Goal: Task Accomplishment & Management: Use online tool/utility

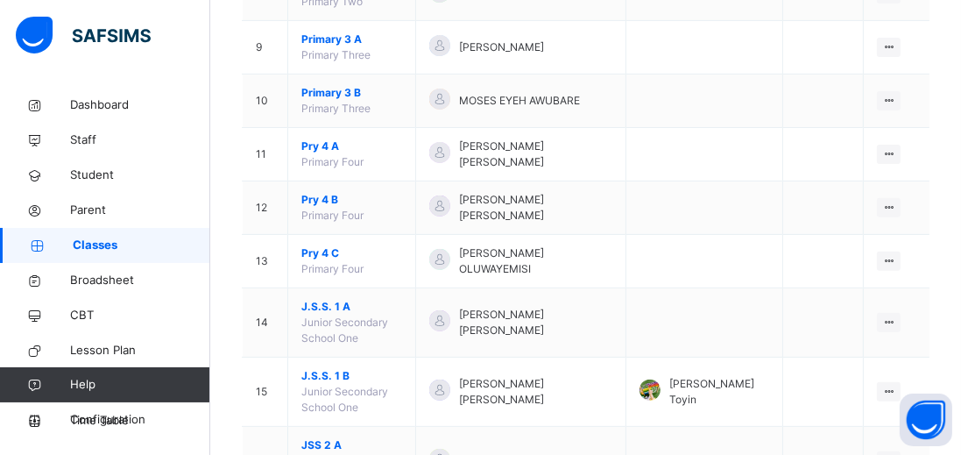
scroll to position [631, 0]
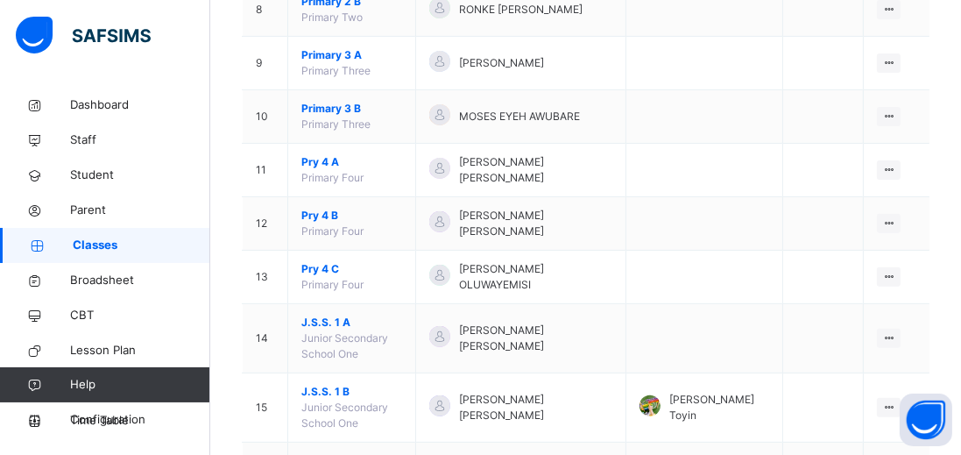
click at [450, 265] on div at bounding box center [439, 275] width 21 height 21
click at [881, 270] on icon at bounding box center [888, 276] width 15 height 13
click at [0, 0] on div "View Class" at bounding box center [0, 0] width 0 height 0
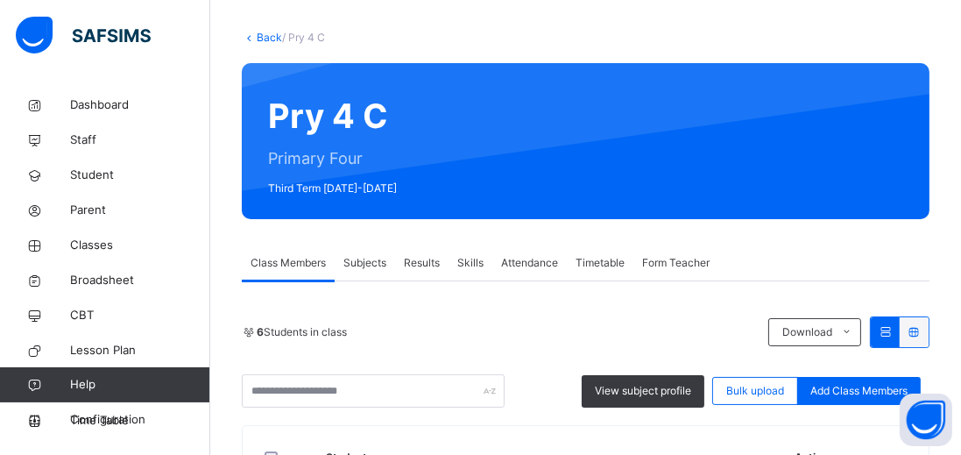
scroll to position [562, 0]
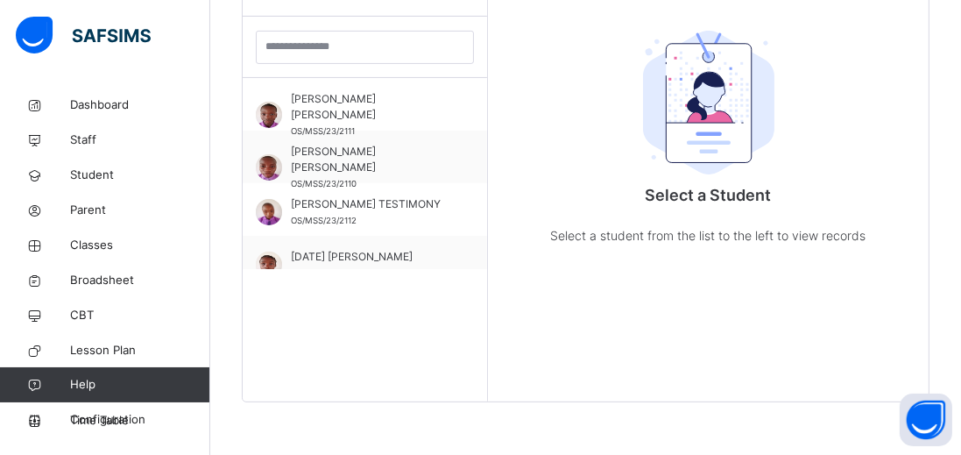
scroll to position [252, 0]
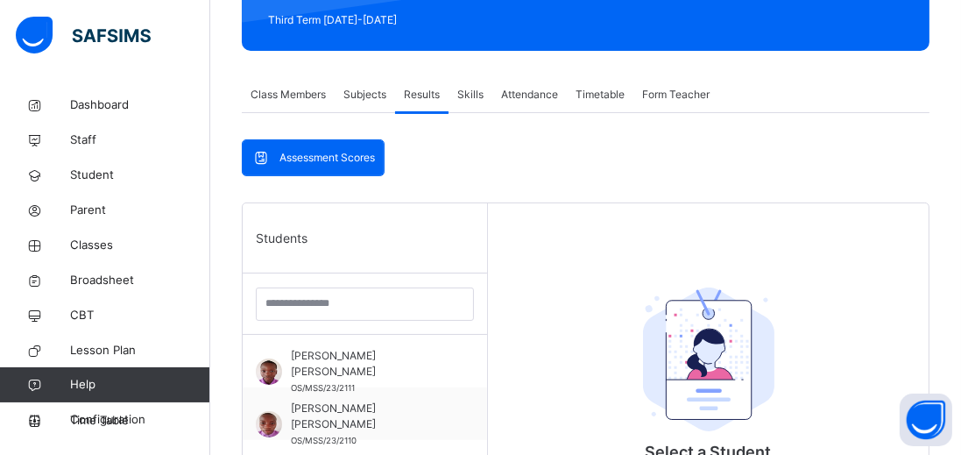
click at [386, 357] on span "[PERSON_NAME] [PERSON_NAME]" at bounding box center [369, 364] width 157 height 32
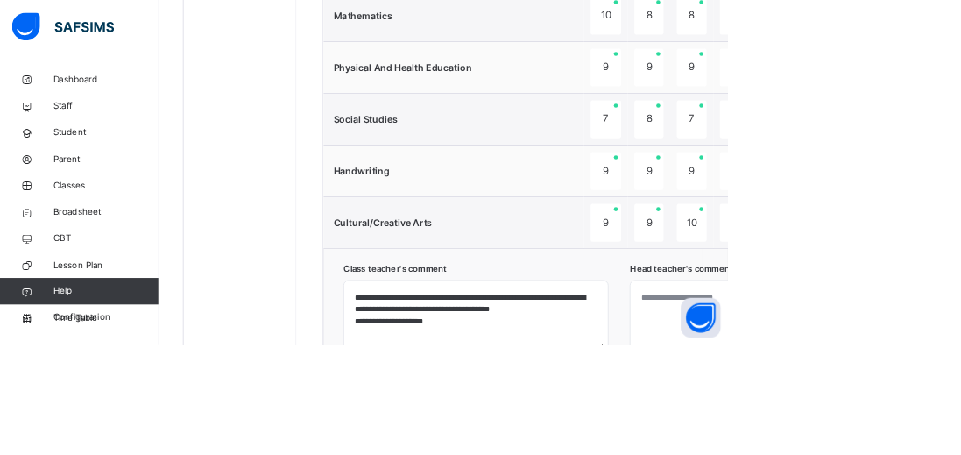
scroll to position [1298, 0]
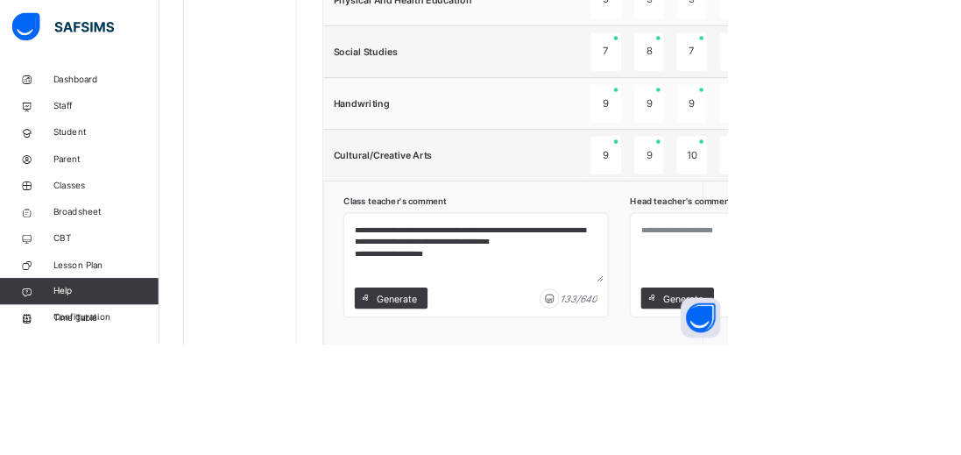
click at [901, 395] on div "Generate" at bounding box center [895, 393] width 96 height 28
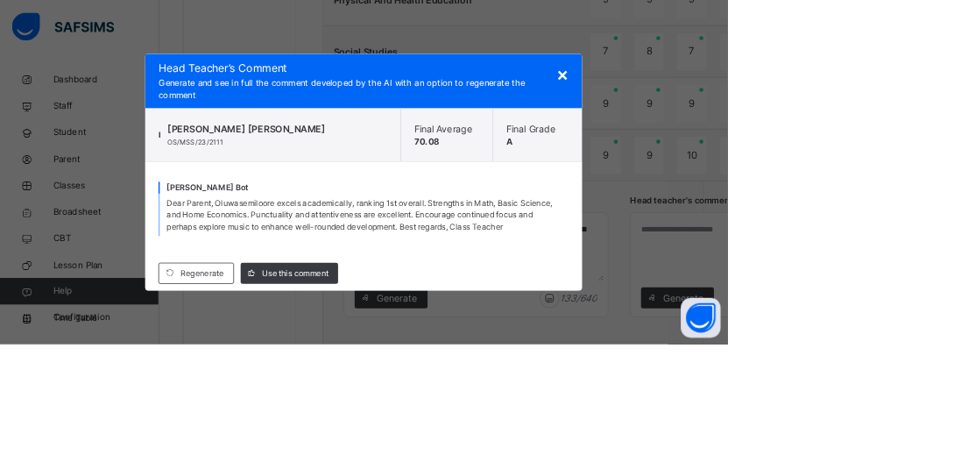
click at [434, 369] on span "Use this comment" at bounding box center [390, 361] width 88 height 16
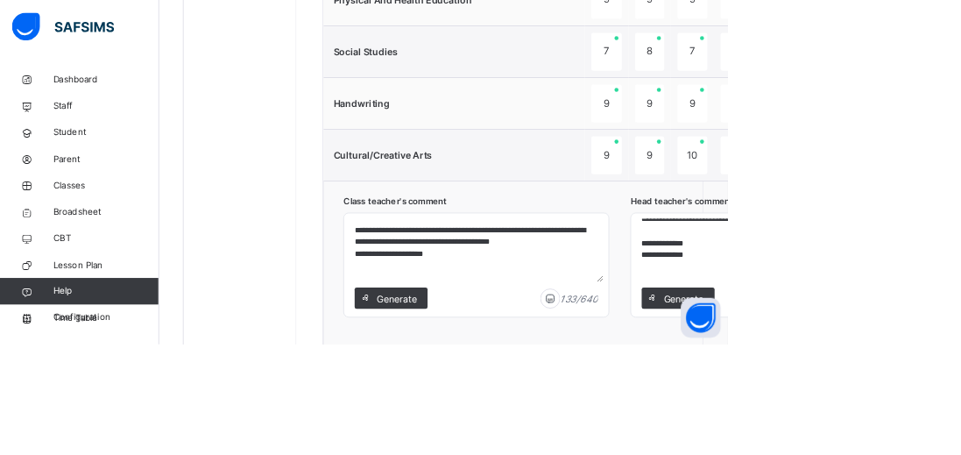
scroll to position [107, 0]
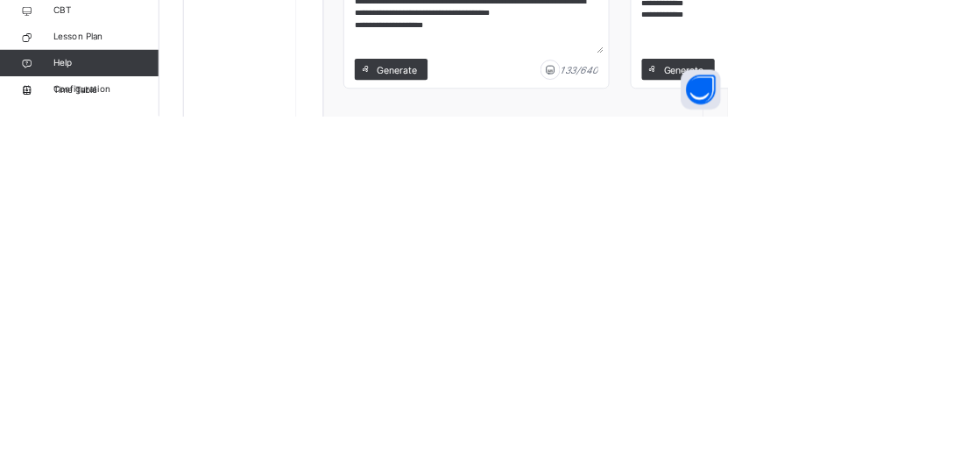
scroll to position [1298, 0]
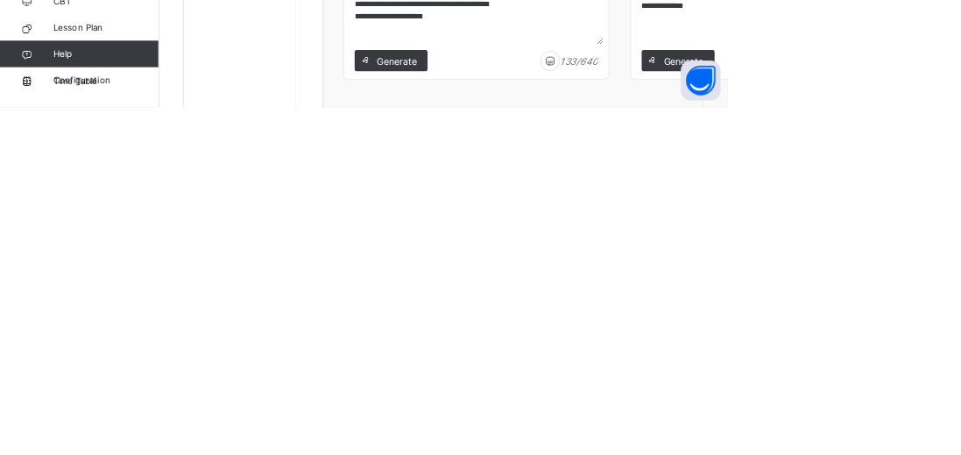
type textarea "**********"
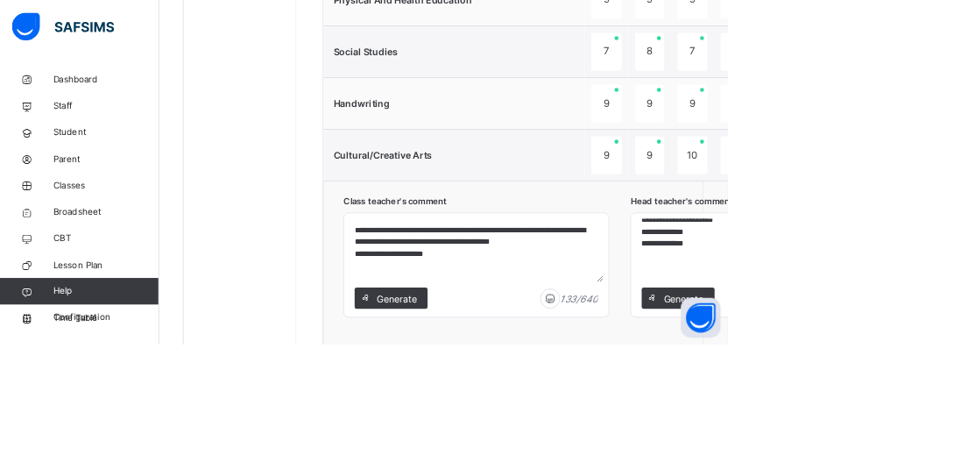
scroll to position [454, 0]
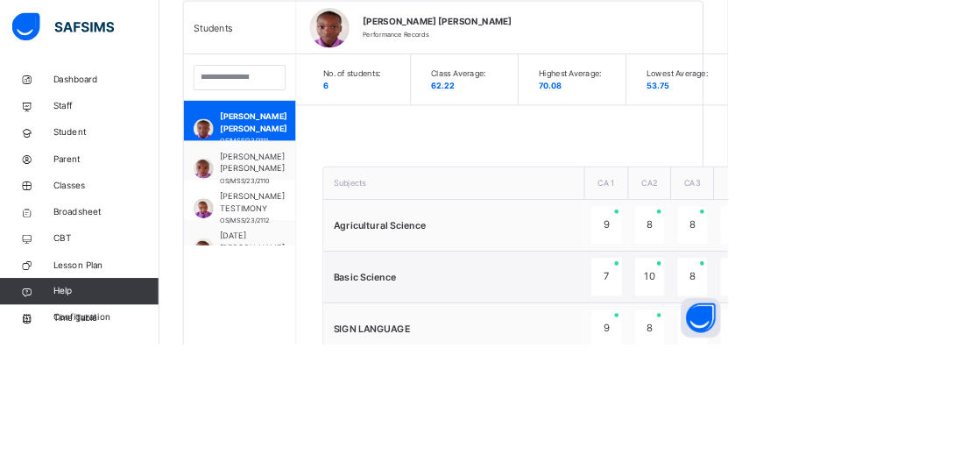
click at [304, 211] on span "[PERSON_NAME] [PERSON_NAME]" at bounding box center [333, 215] width 85 height 32
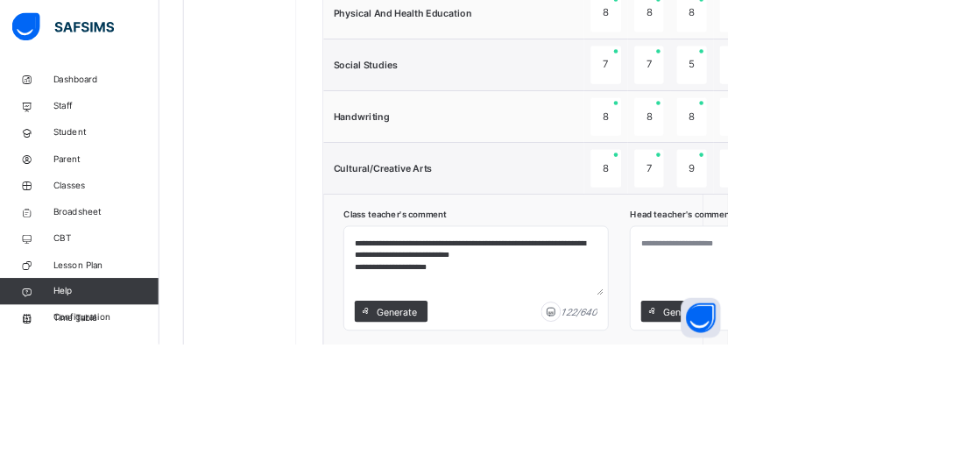
scroll to position [1286, 0]
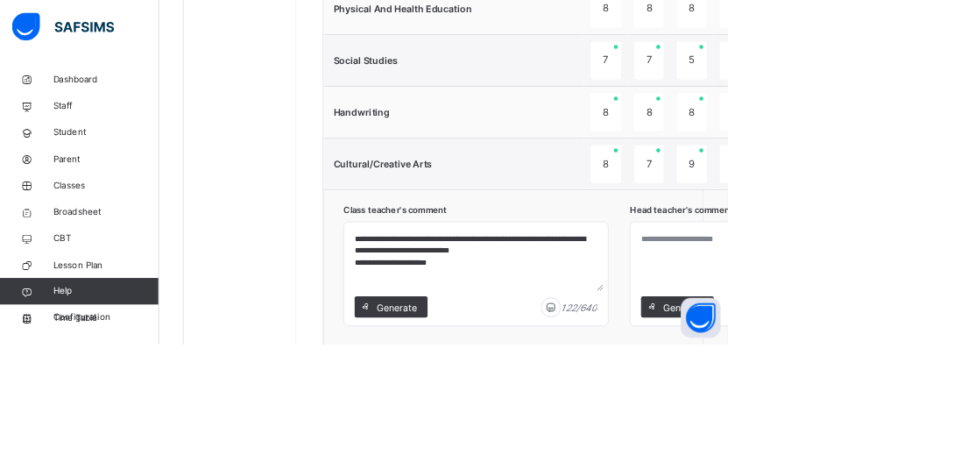
click at [902, 405] on span "Generate" at bounding box center [902, 406] width 55 height 18
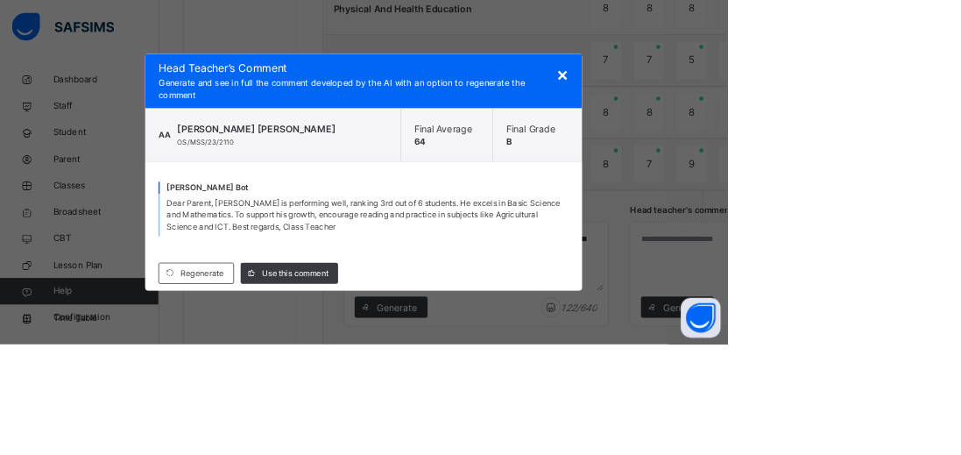
click at [434, 369] on span "Use this comment" at bounding box center [390, 361] width 88 height 16
type textarea "**********"
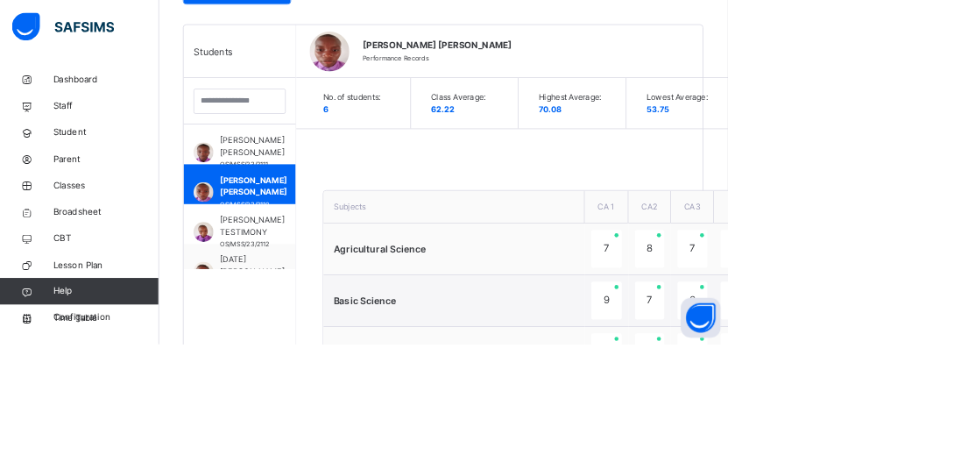
click at [316, 294] on span "[PERSON_NAME] TESTIMONY" at bounding box center [333, 299] width 85 height 32
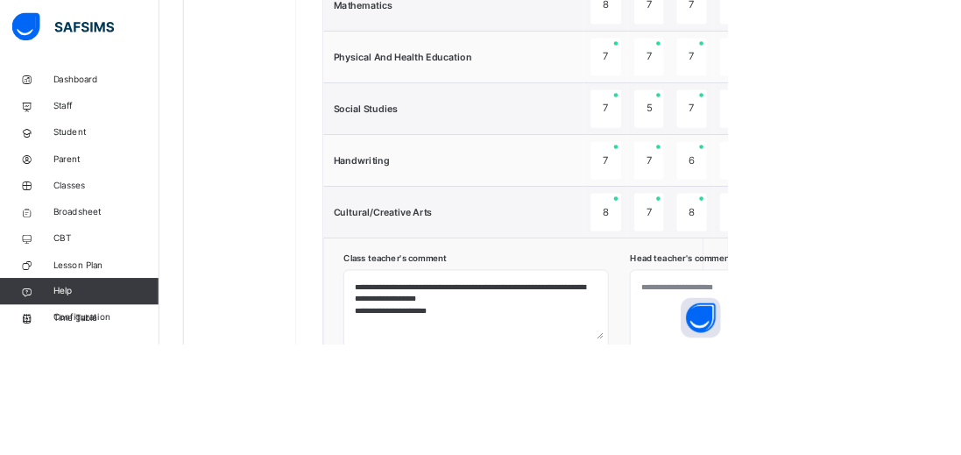
scroll to position [1220, 0]
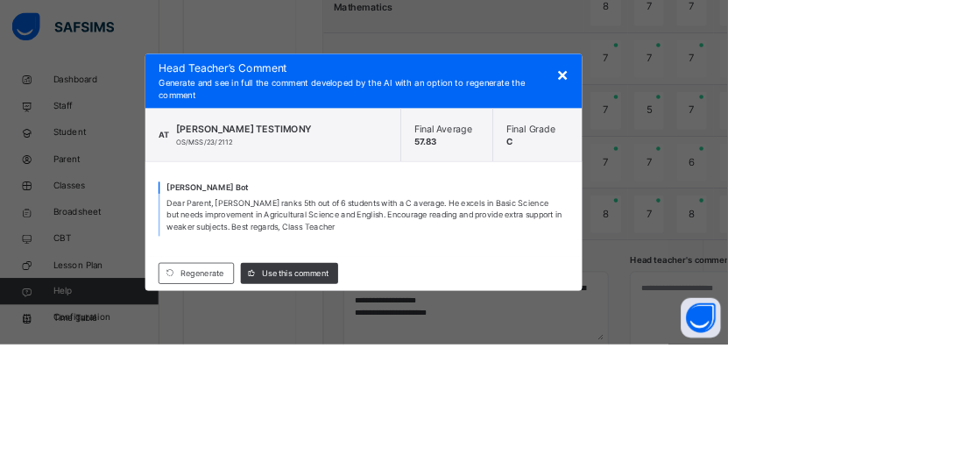
click at [434, 369] on span "Use this comment" at bounding box center [390, 361] width 88 height 16
type textarea "**********"
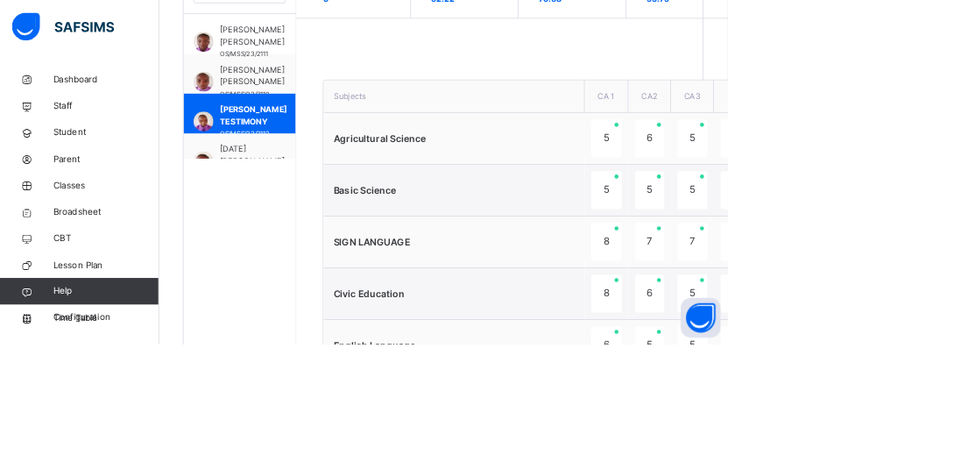
scroll to position [558, 0]
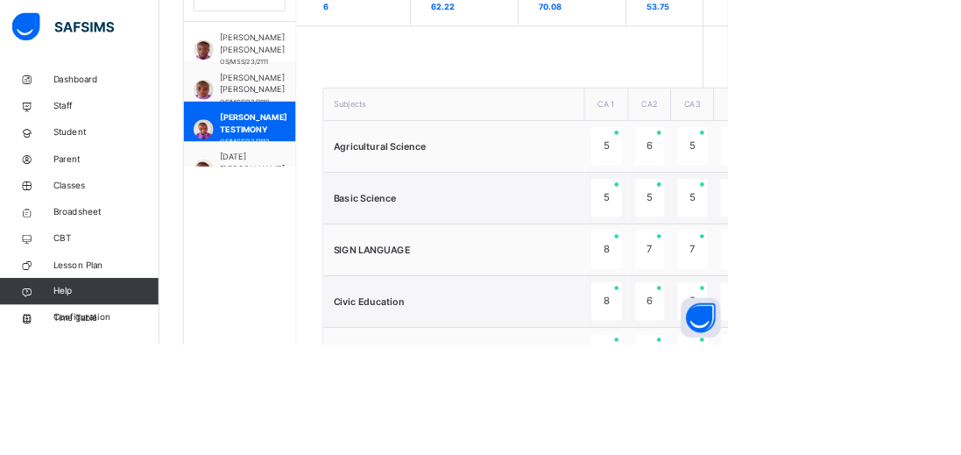
click at [312, 116] on span "[PERSON_NAME] [PERSON_NAME]" at bounding box center [333, 111] width 85 height 32
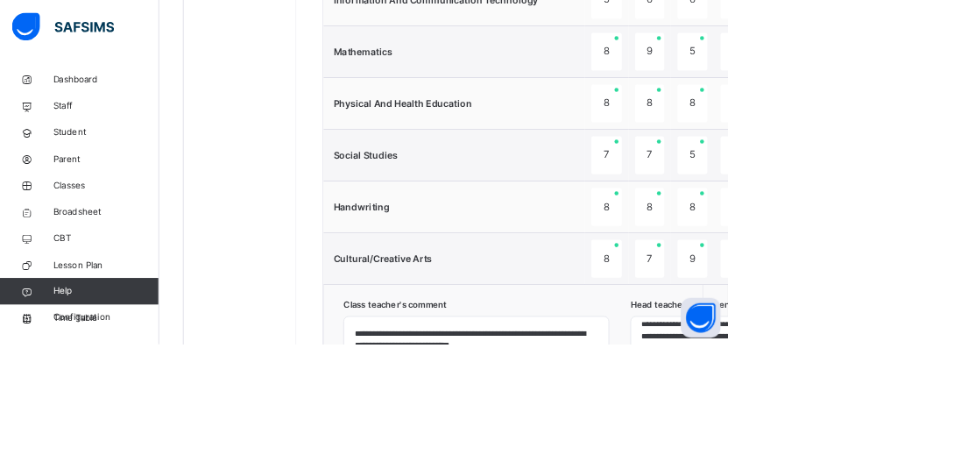
scroll to position [60, 0]
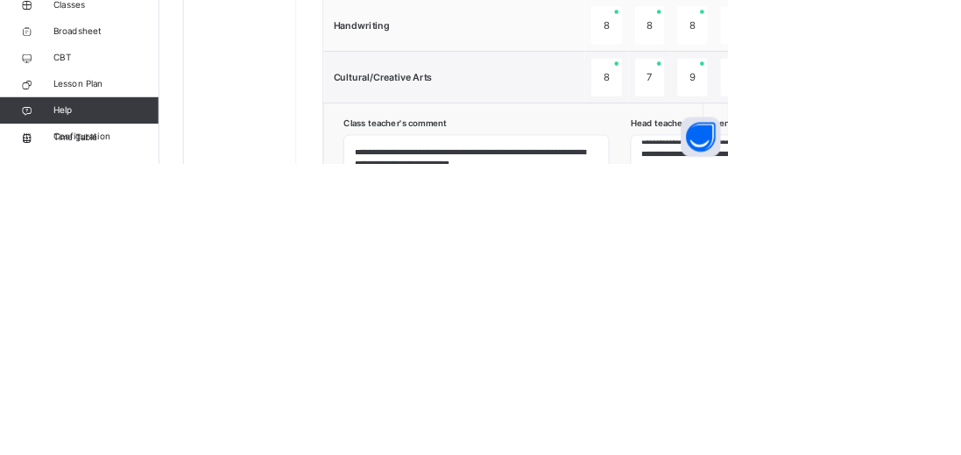
scroll to position [1162, 0]
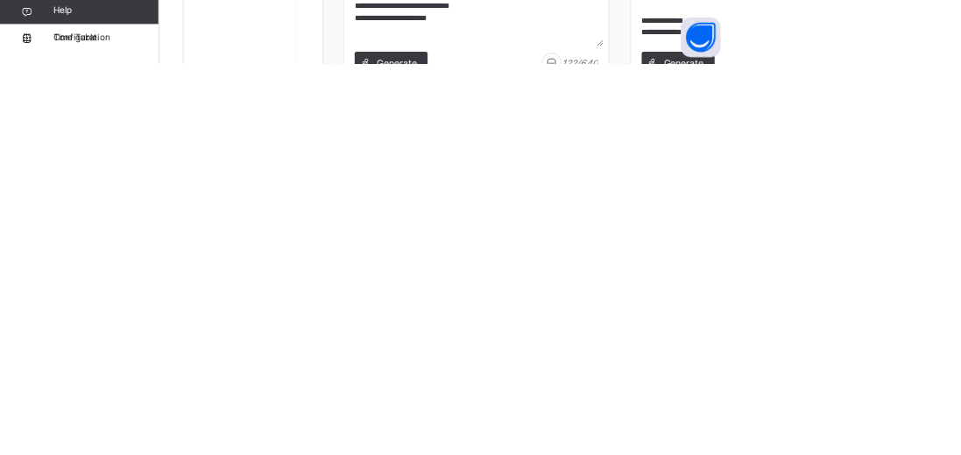
scroll to position [1241, 0]
type textarea "**********"
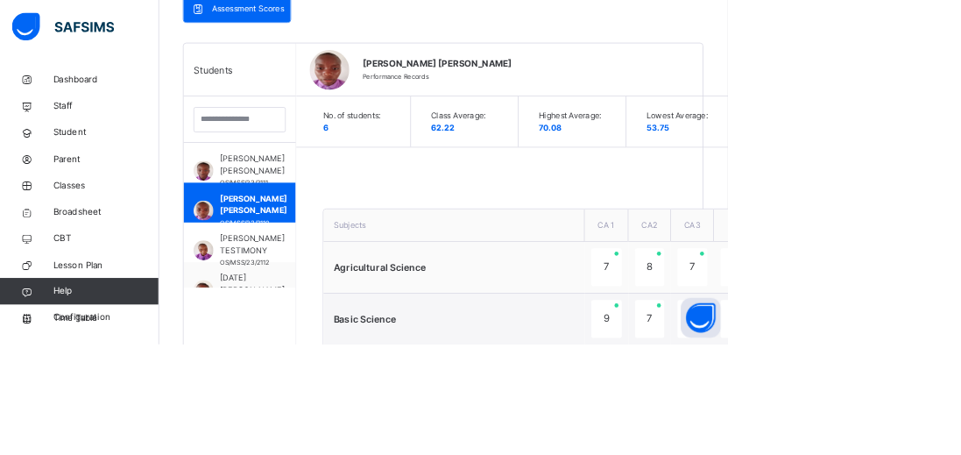
scroll to position [397, 0]
click at [301, 311] on span "[PERSON_NAME] TESTIMONY" at bounding box center [333, 324] width 85 height 32
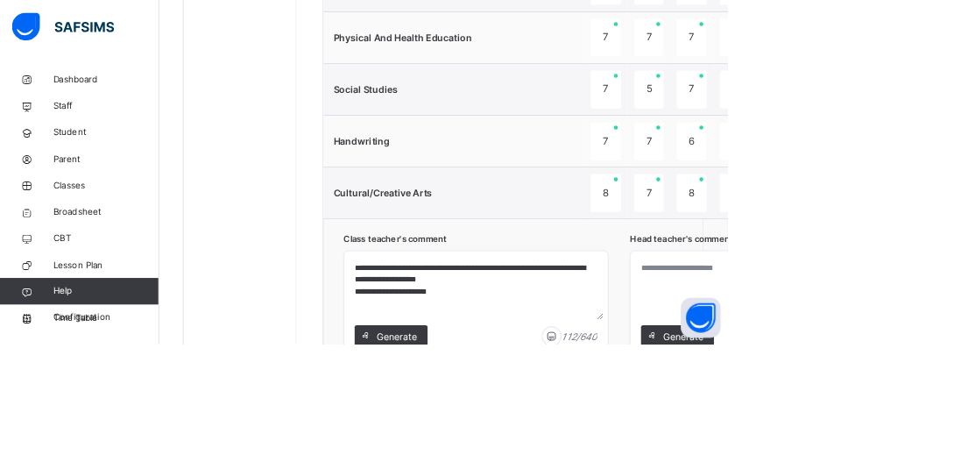
scroll to position [1298, 0]
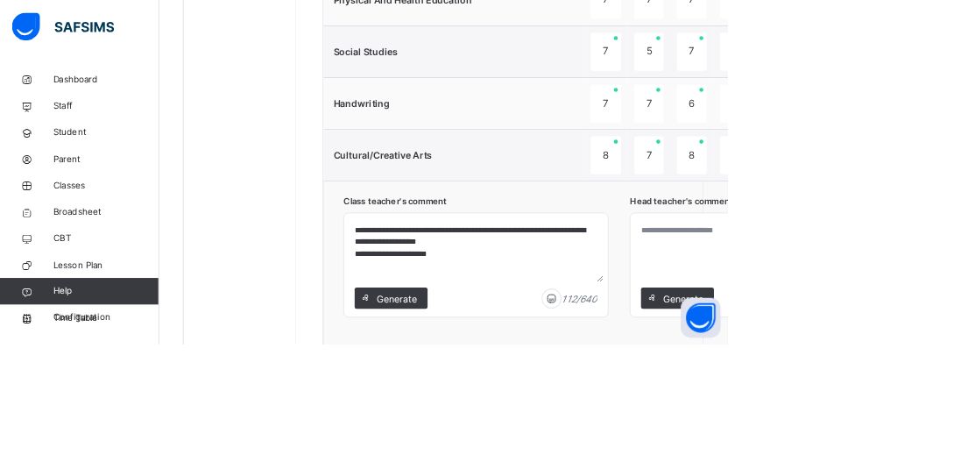
click at [920, 396] on div "Generate" at bounding box center [895, 393] width 96 height 28
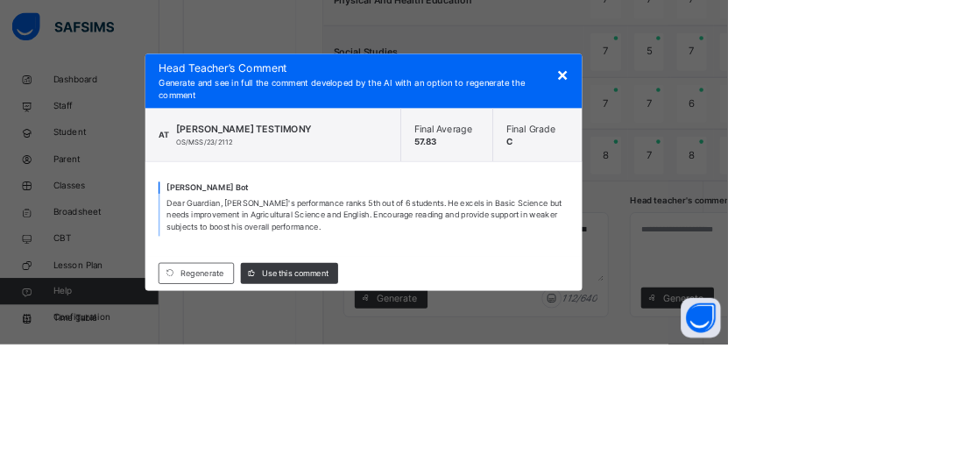
click at [447, 375] on div "Use this comment" at bounding box center [382, 361] width 129 height 28
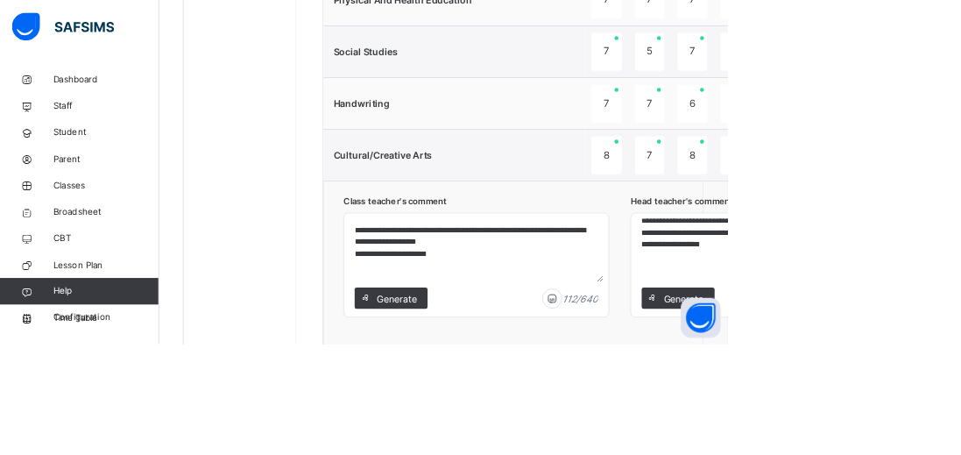
scroll to position [60, 0]
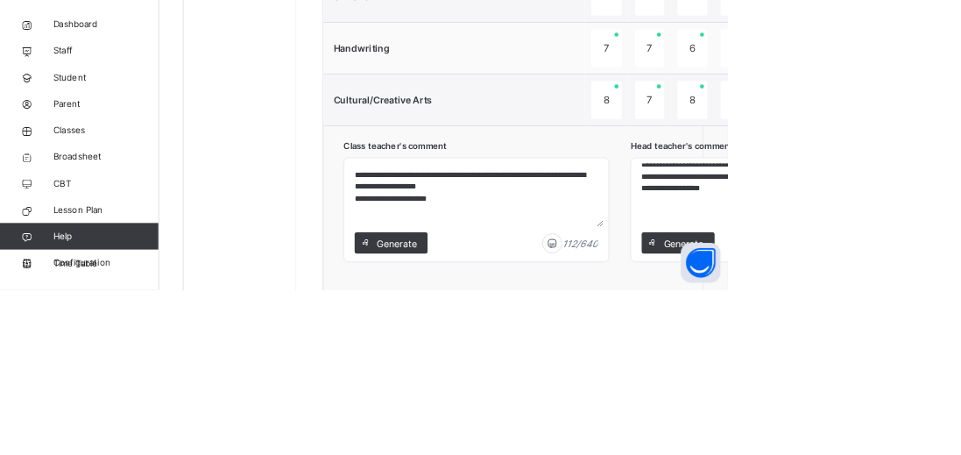
scroll to position [1298, 0]
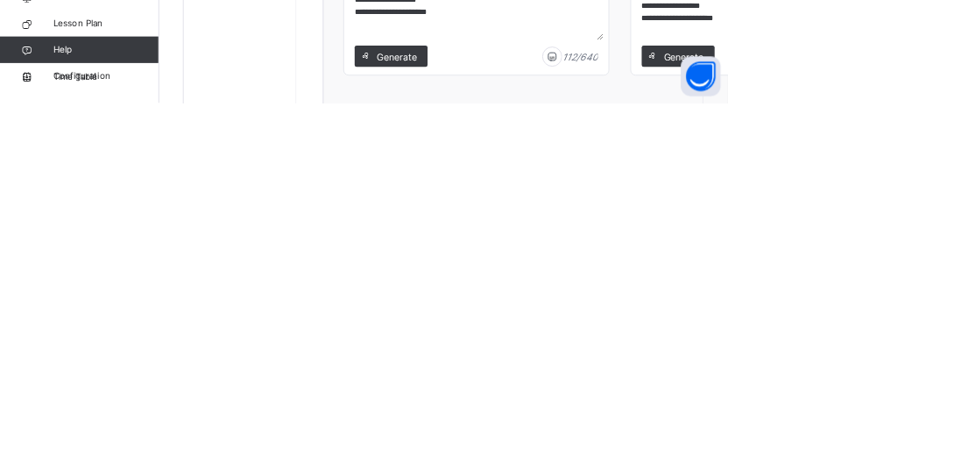
type textarea "**********"
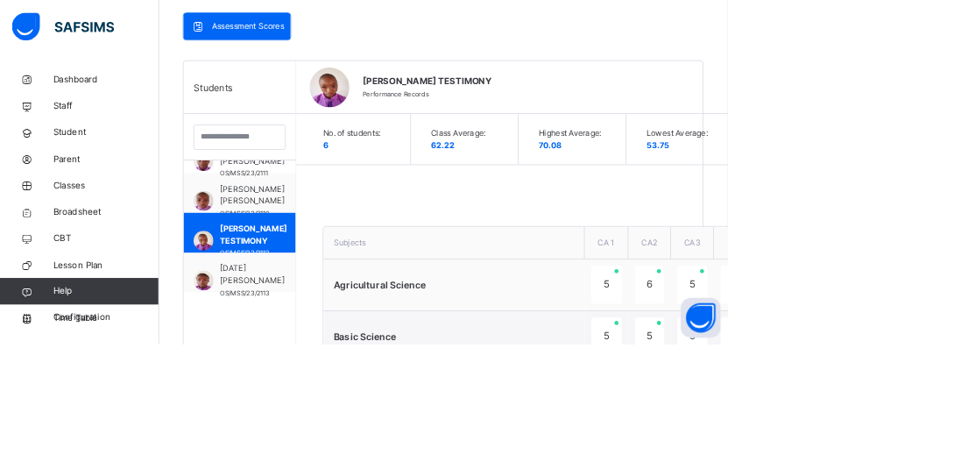
scroll to position [67, 0]
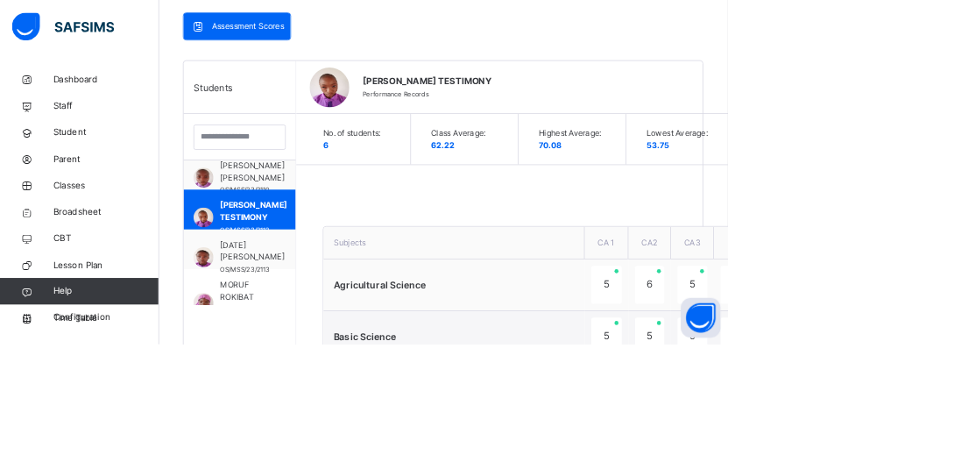
click at [285, 331] on div "[DATE] [PERSON_NAME] OS/MSS/23/2113" at bounding box center [317, 329] width 148 height 53
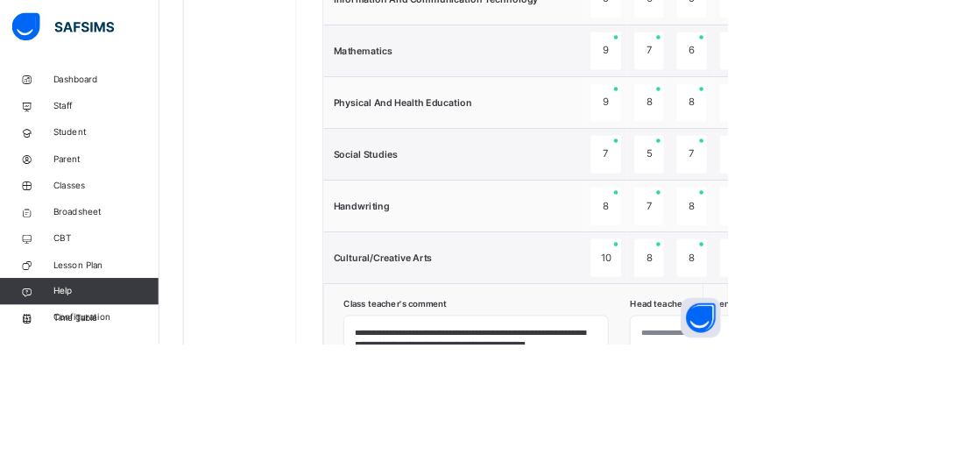
scroll to position [1167, 0]
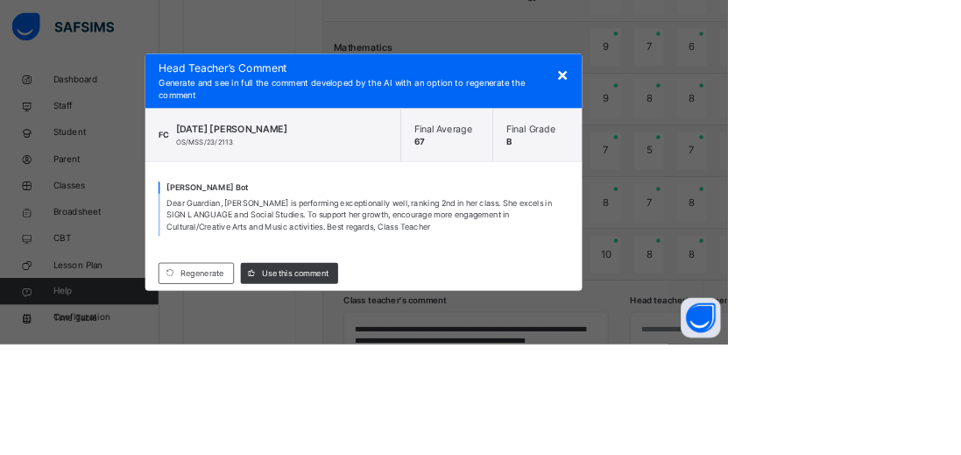
click at [434, 369] on span "Use this comment" at bounding box center [390, 361] width 88 height 16
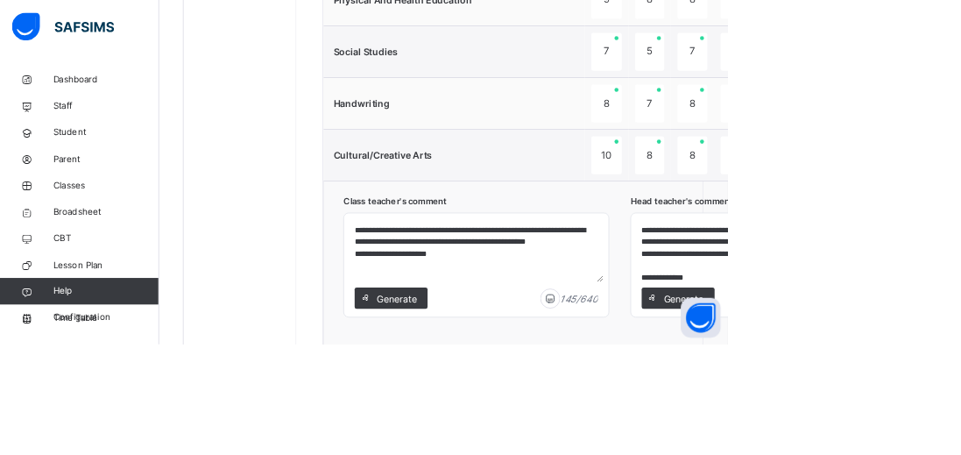
scroll to position [31, 0]
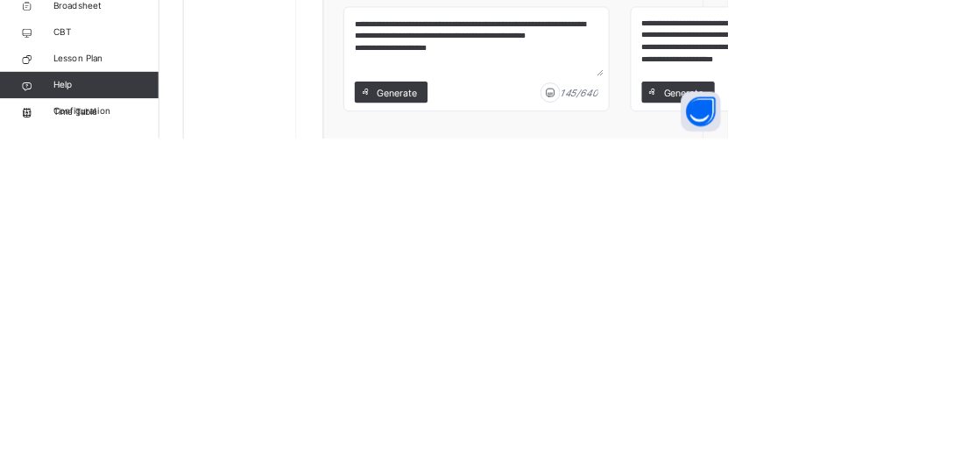
scroll to position [1297, 0]
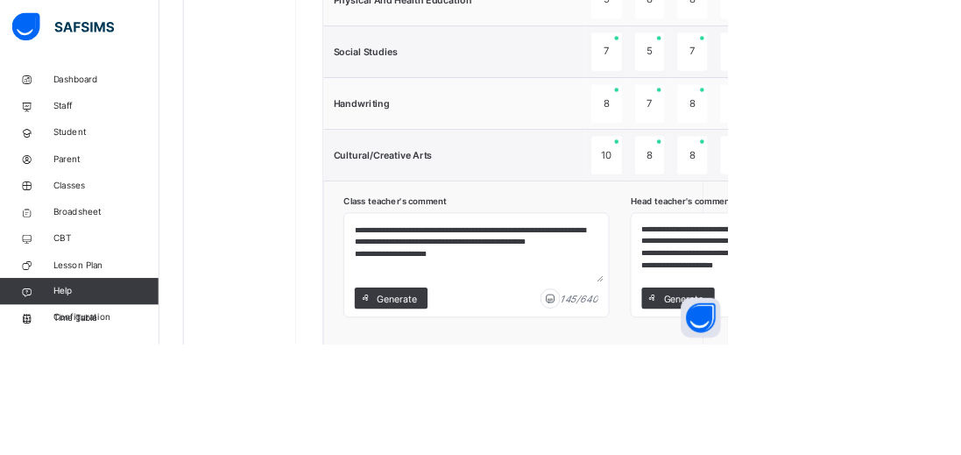
type textarea "**********"
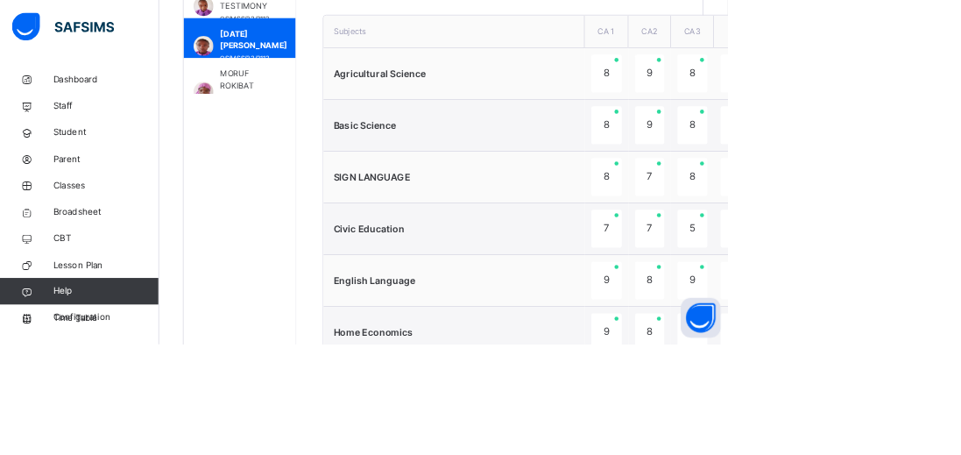
scroll to position [637, 0]
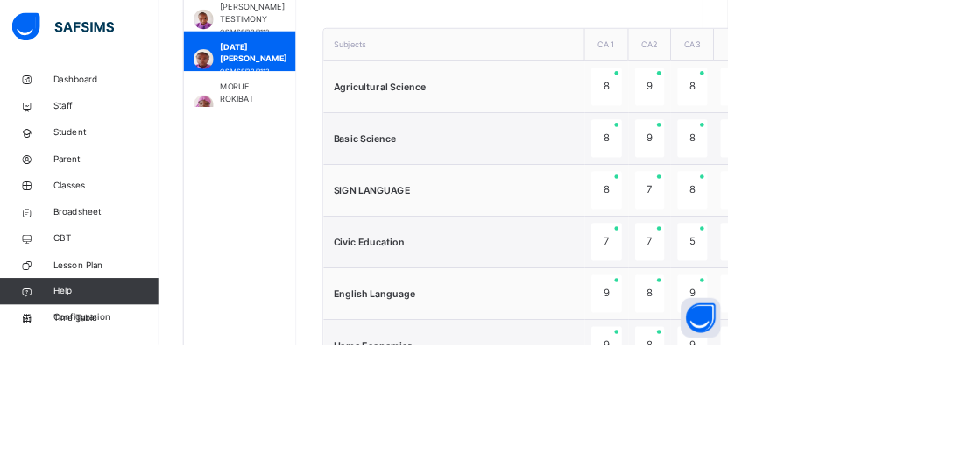
click at [305, 131] on span "MORUF ROKIBAT OMOTOKE" at bounding box center [324, 130] width 67 height 47
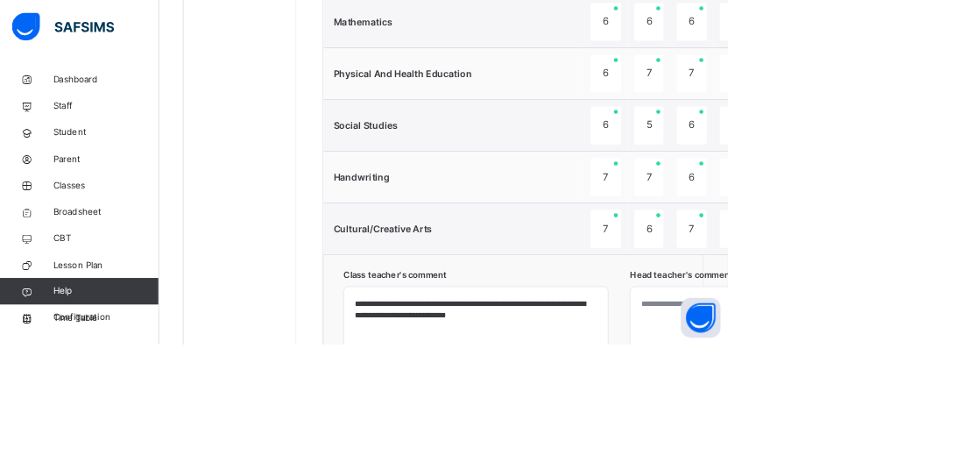
scroll to position [1202, 0]
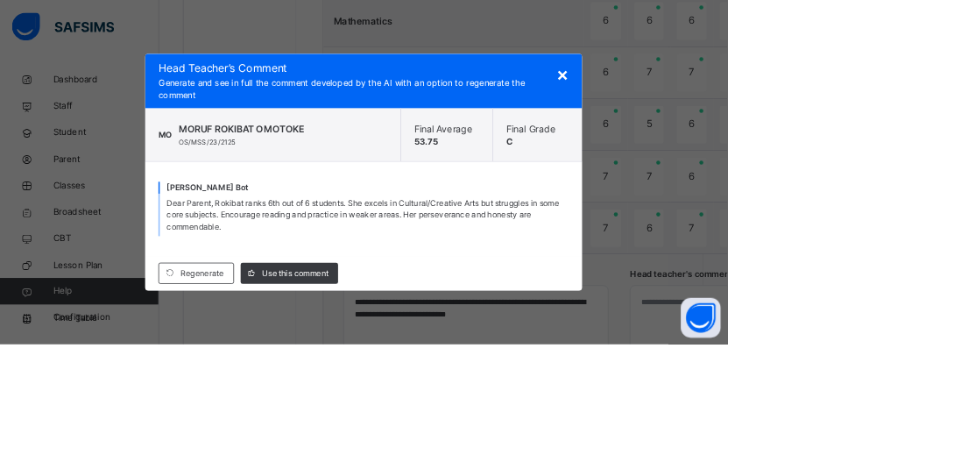
click at [434, 369] on span "Use this comment" at bounding box center [390, 361] width 88 height 16
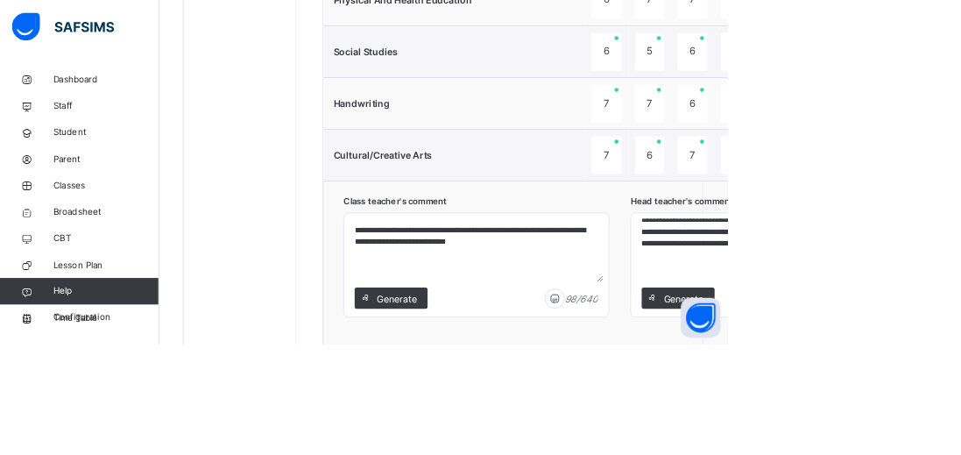
scroll to position [60, 0]
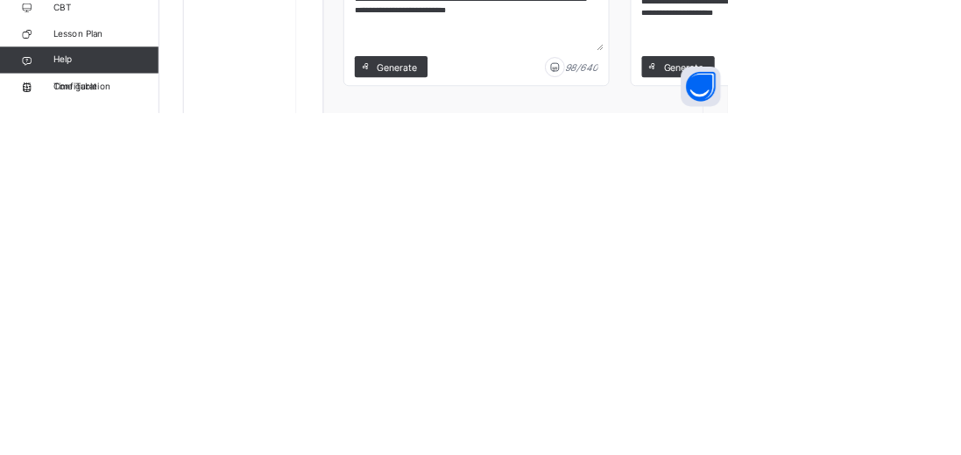
scroll to position [1298, 0]
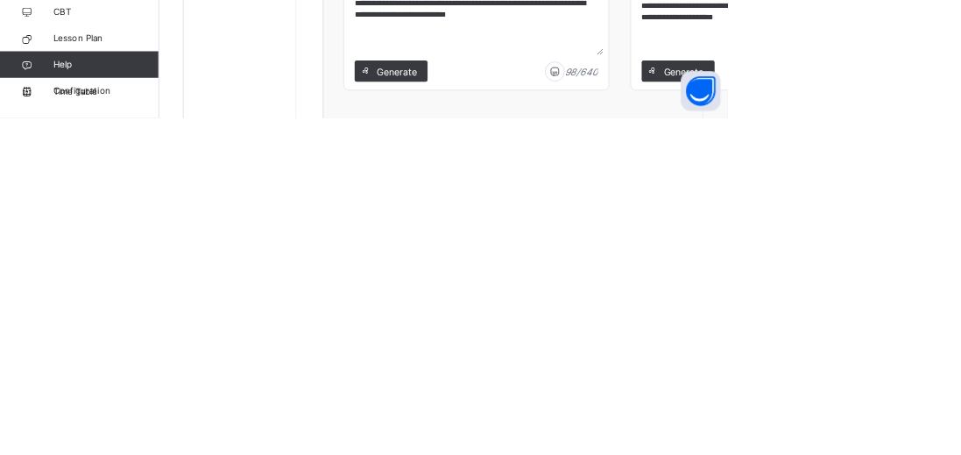
type textarea "**********"
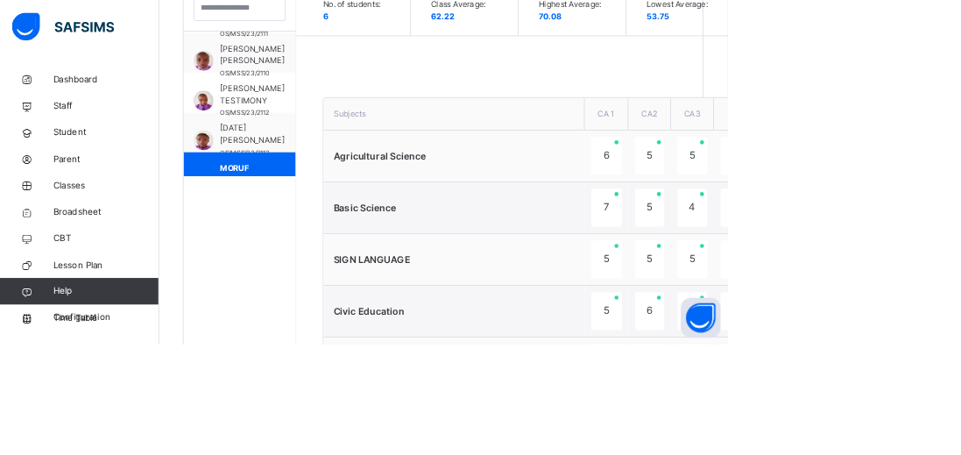
scroll to position [67, 0]
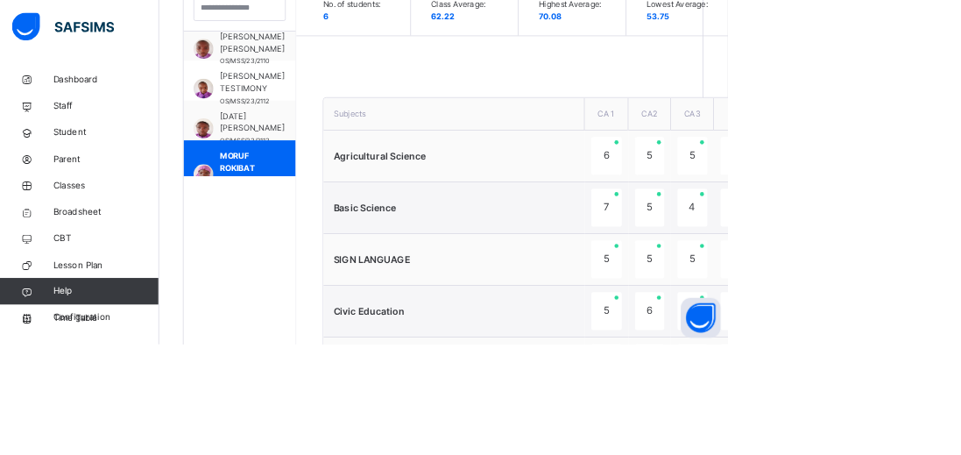
click at [305, 259] on span "[PERSON_NAME]" at bounding box center [333, 259] width 85 height 16
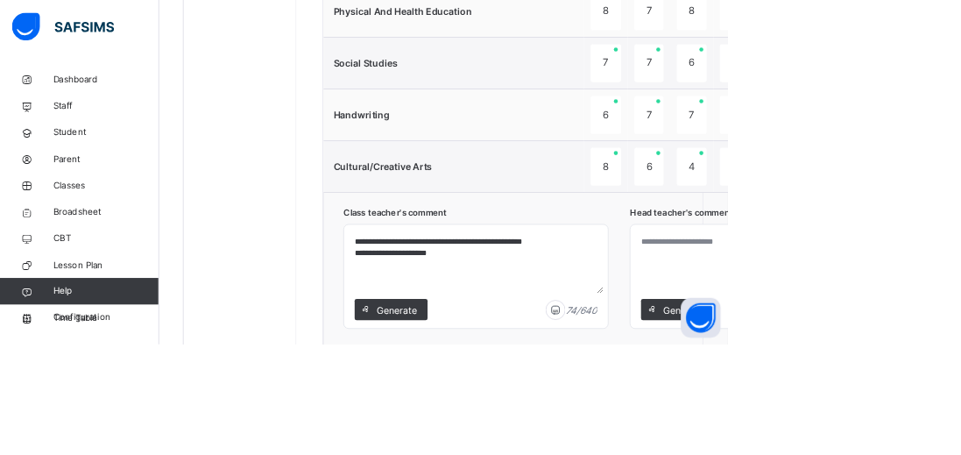
scroll to position [1283, 0]
click at [909, 411] on span "Generate" at bounding box center [902, 409] width 55 height 18
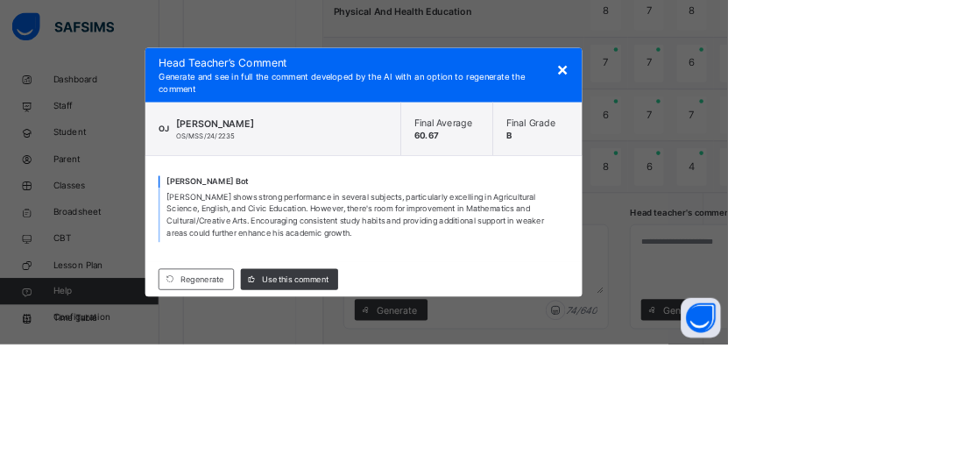
click at [434, 377] on span "Use this comment" at bounding box center [390, 369] width 88 height 16
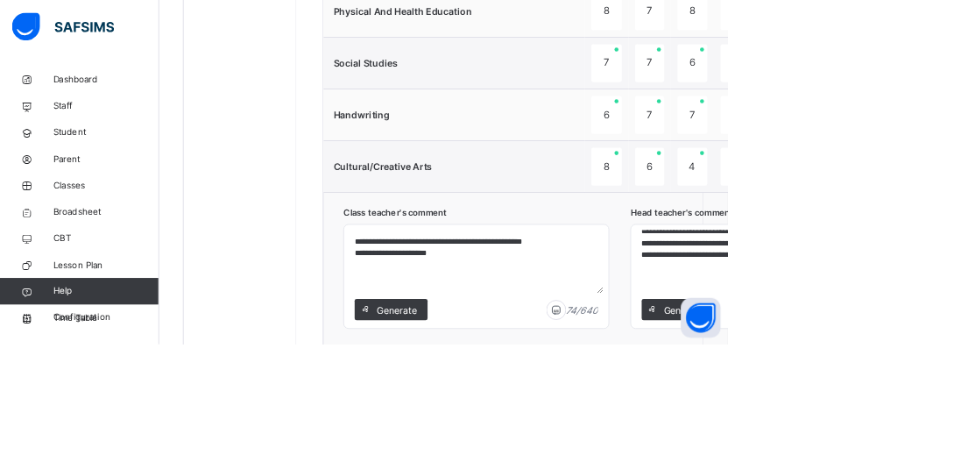
scroll to position [60, 0]
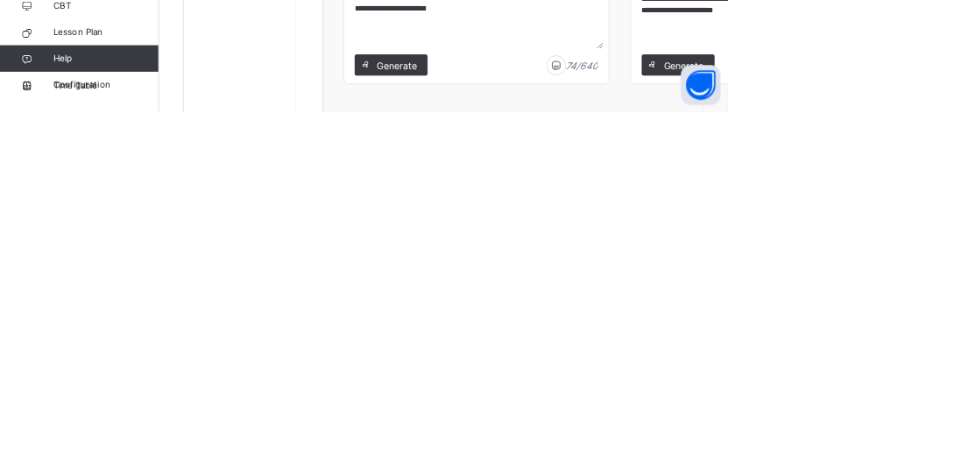
scroll to position [1298, 0]
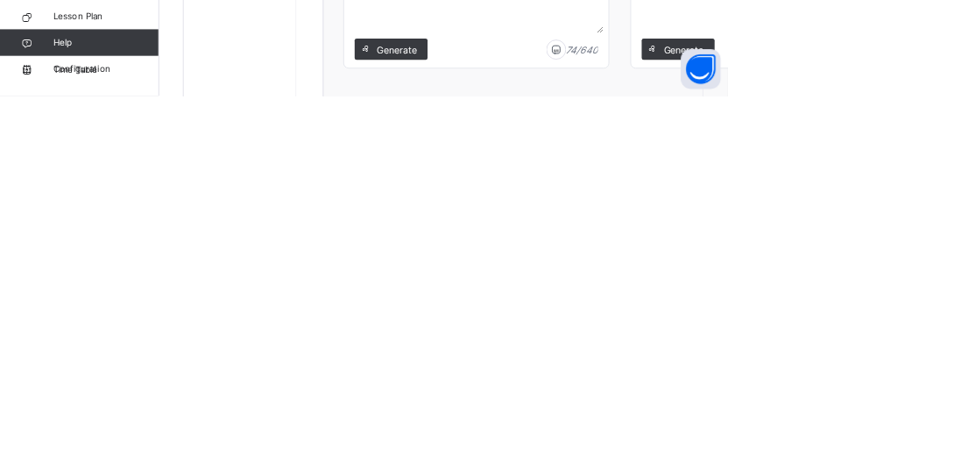
type textarea "**********"
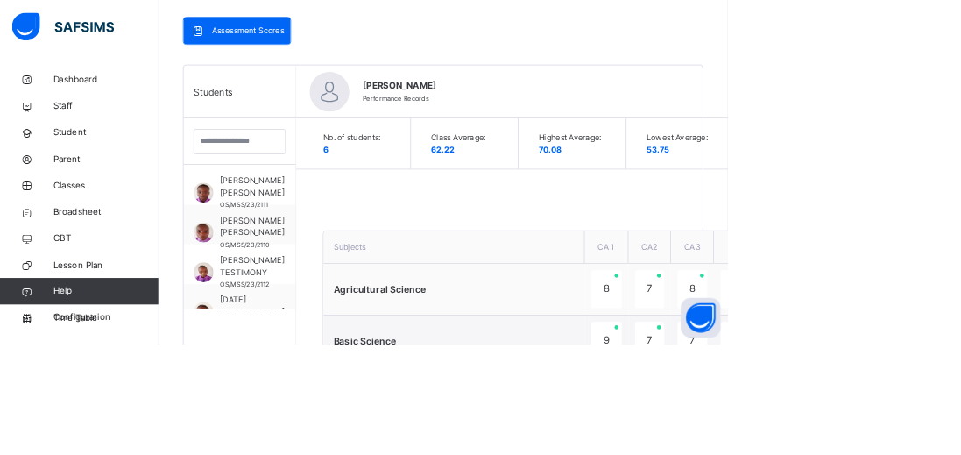
scroll to position [364, 0]
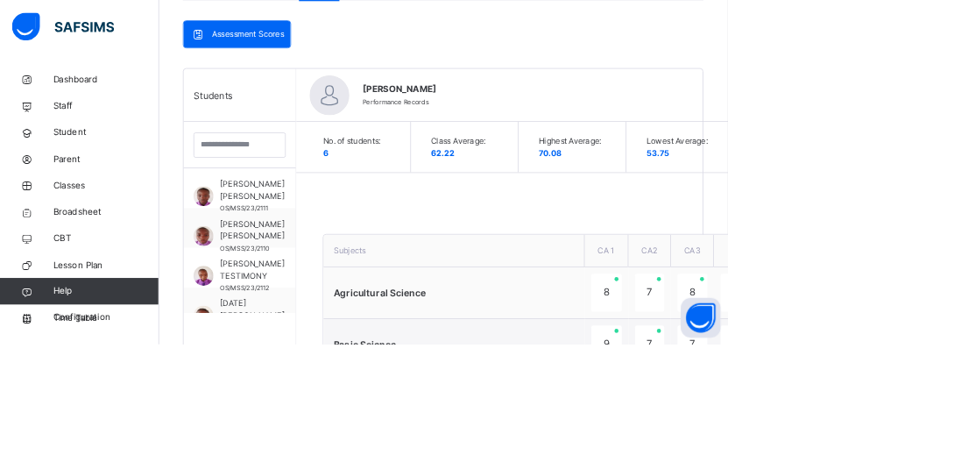
click at [309, 246] on span "[PERSON_NAME] [PERSON_NAME]" at bounding box center [333, 252] width 85 height 32
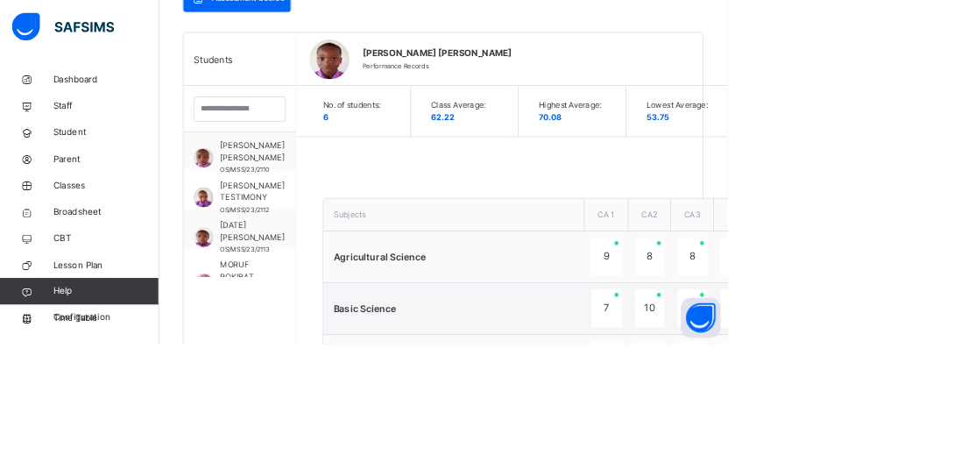
scroll to position [67, 0]
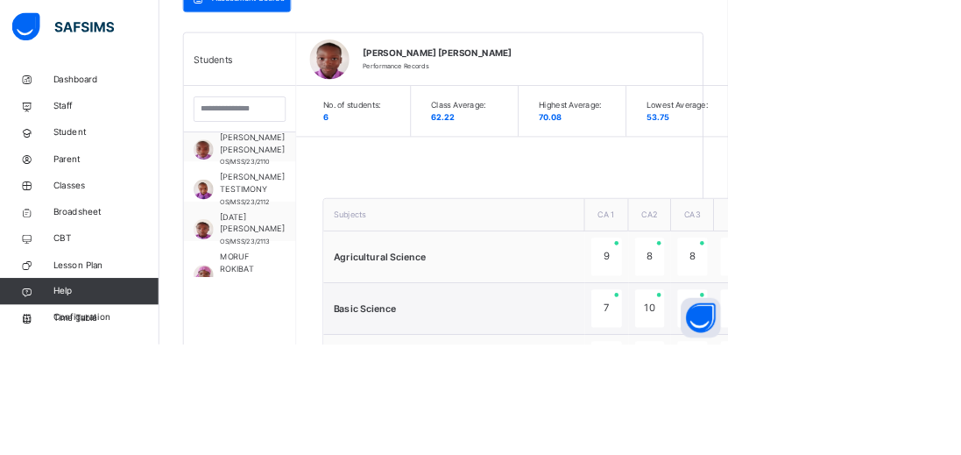
click at [287, 341] on div "MORUF ROKIBAT OMOTOKE OS/MSS/23/2125" at bounding box center [317, 345] width 148 height 53
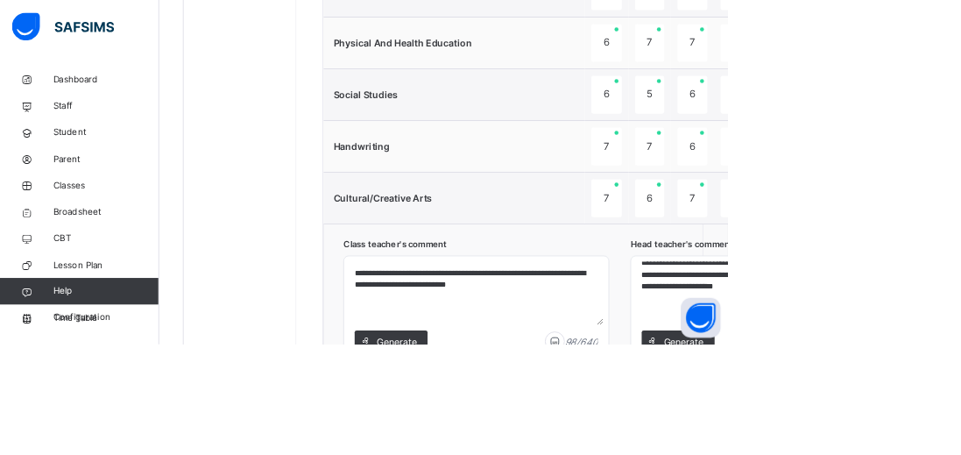
scroll to position [1244, 0]
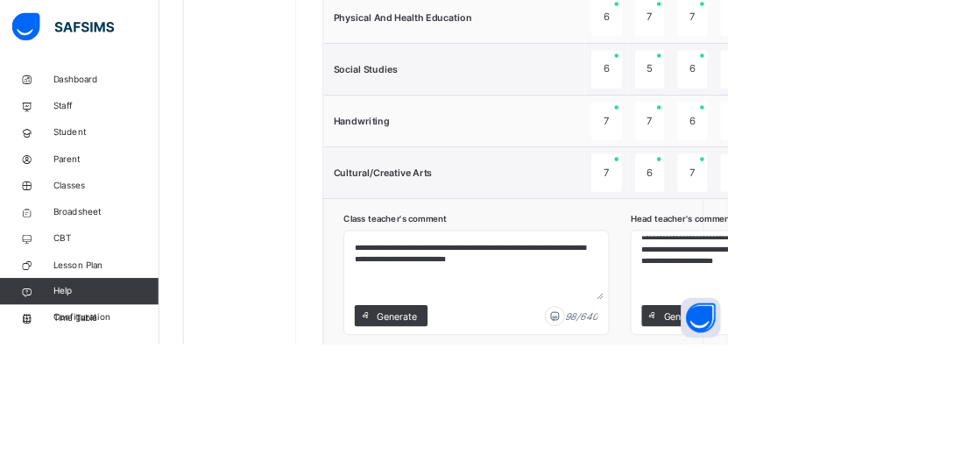
scroll to position [1269, 0]
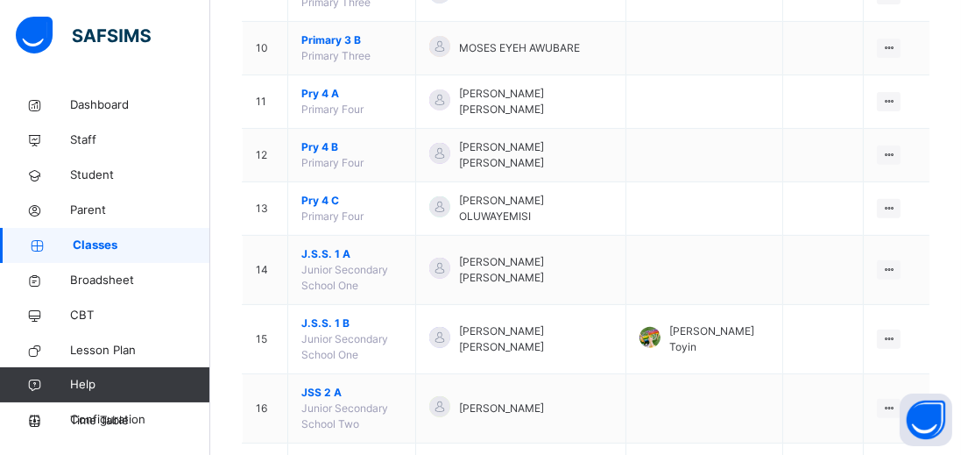
scroll to position [777, 0]
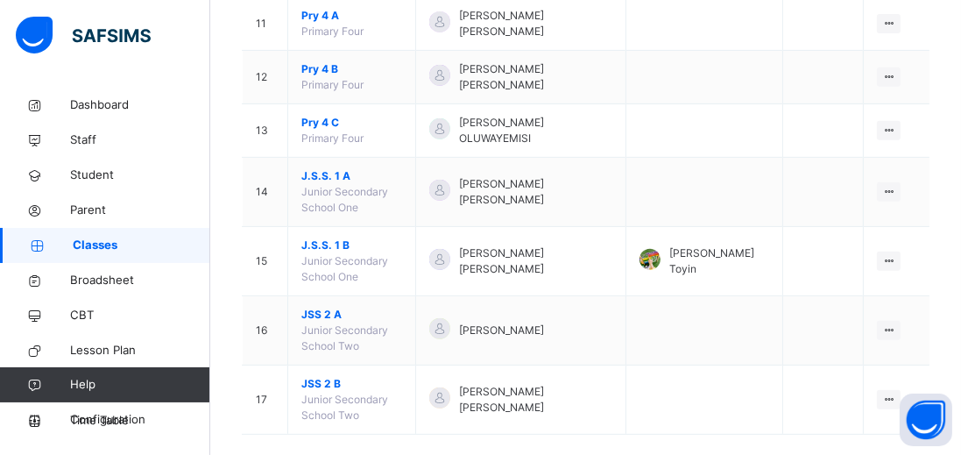
click at [539, 384] on span "[PERSON_NAME] [PERSON_NAME]" at bounding box center [536, 400] width 154 height 32
click at [887, 392] on icon at bounding box center [888, 398] width 15 height 13
click at [0, 0] on div "View Class" at bounding box center [0, 0] width 0 height 0
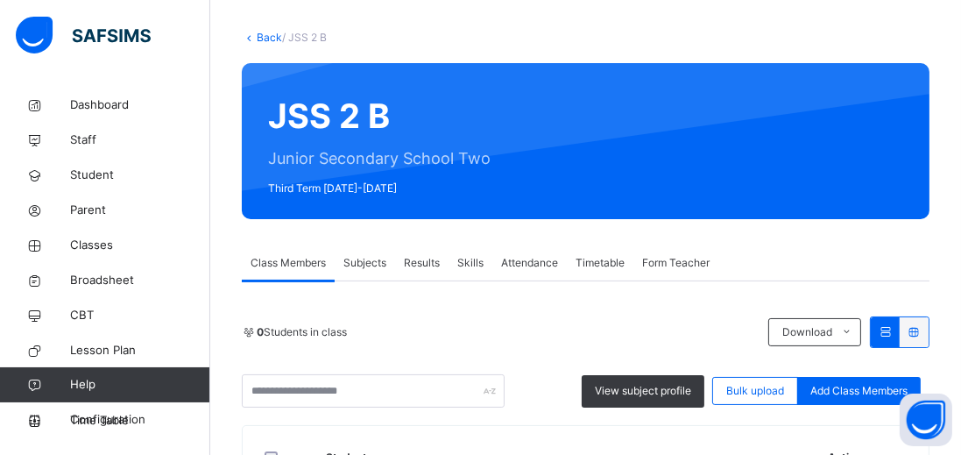
scroll to position [777, 0]
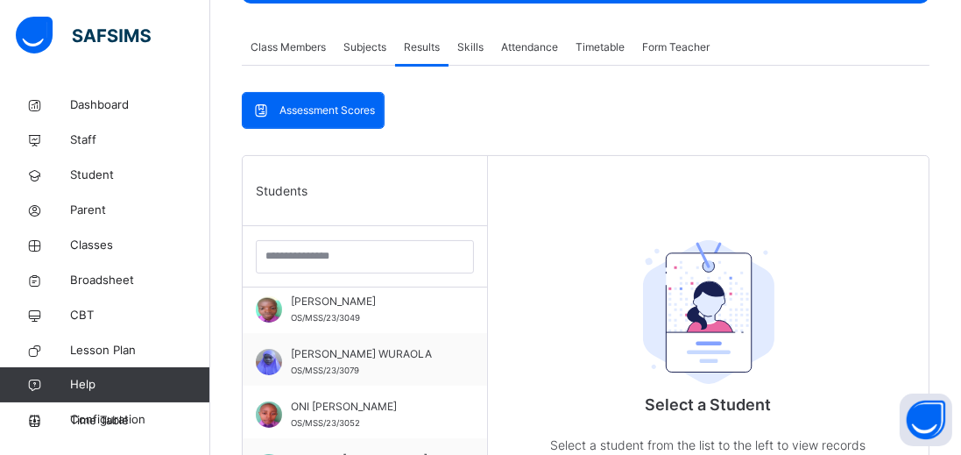
scroll to position [1376, 0]
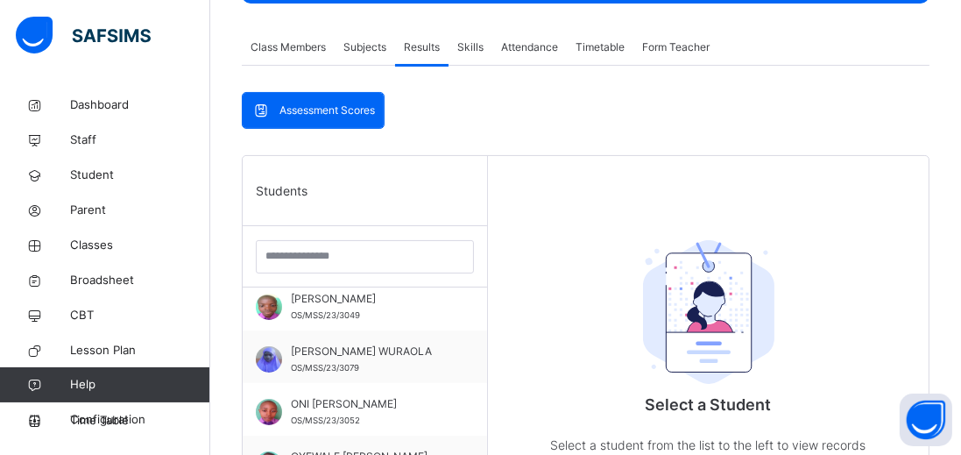
click at [384, 359] on span "[PERSON_NAME] WURAOLA" at bounding box center [369, 351] width 157 height 16
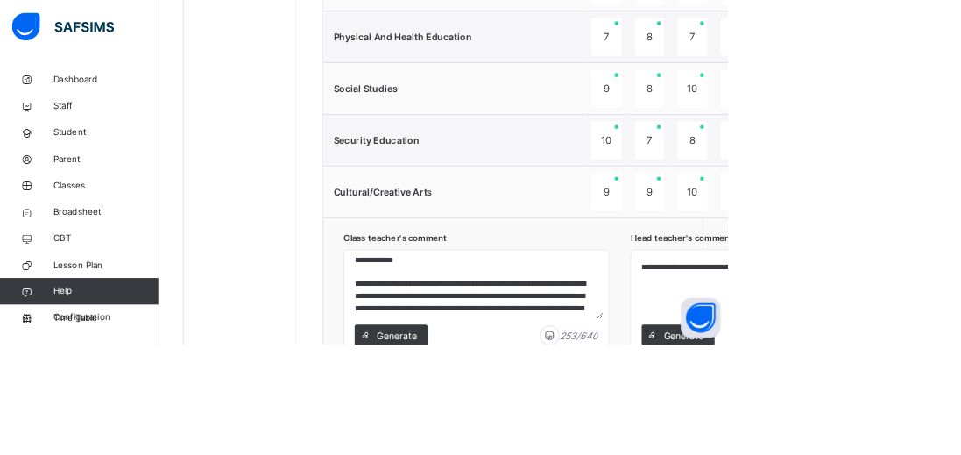
scroll to position [1502, 0]
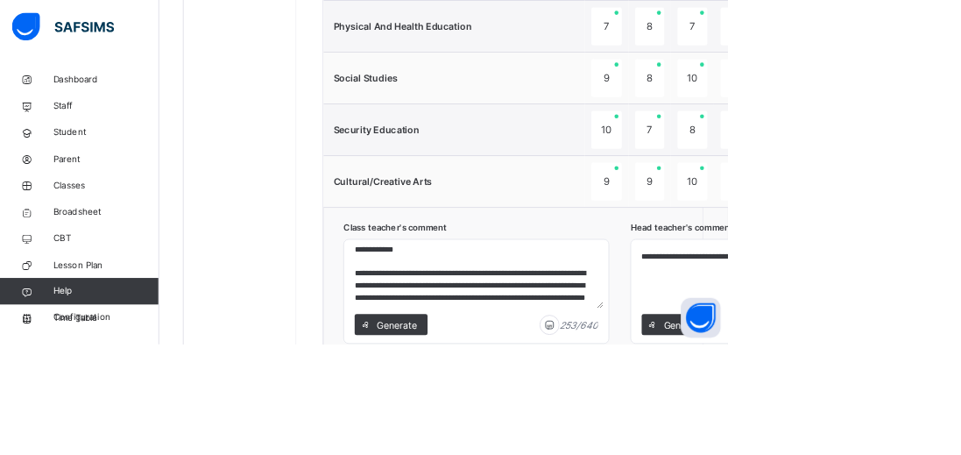
scroll to position [1454, 0]
